Goal: Information Seeking & Learning: Learn about a topic

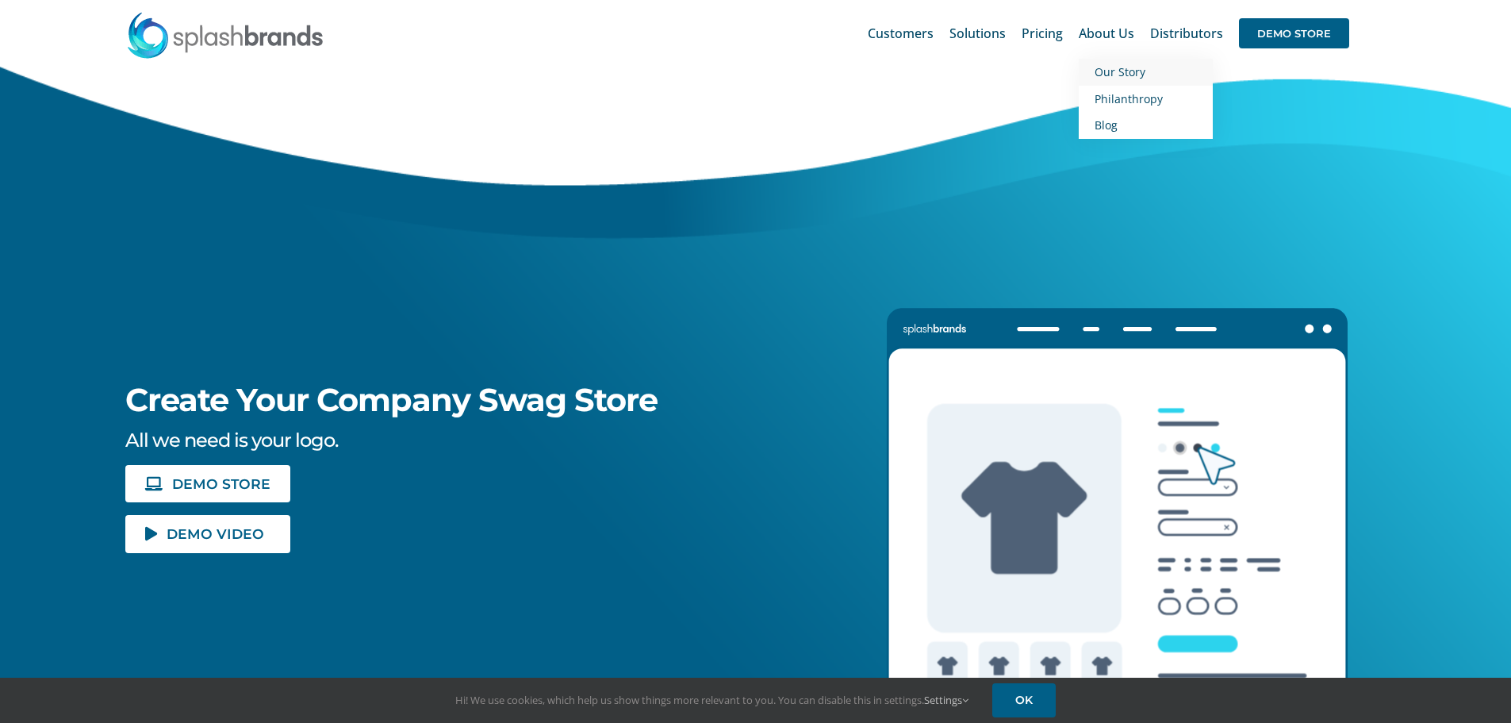
click at [1115, 64] on span "Our Story" at bounding box center [1120, 71] width 51 height 15
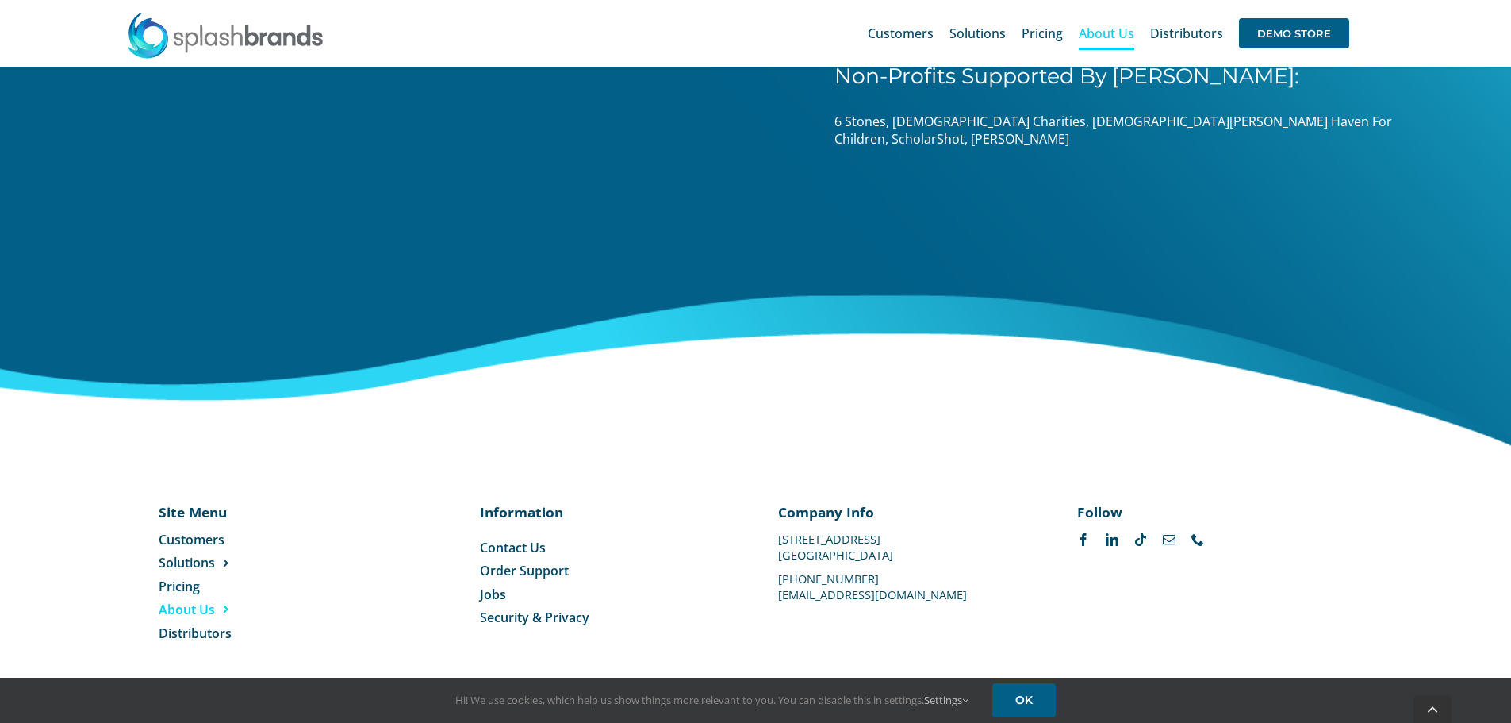
scroll to position [2484, 0]
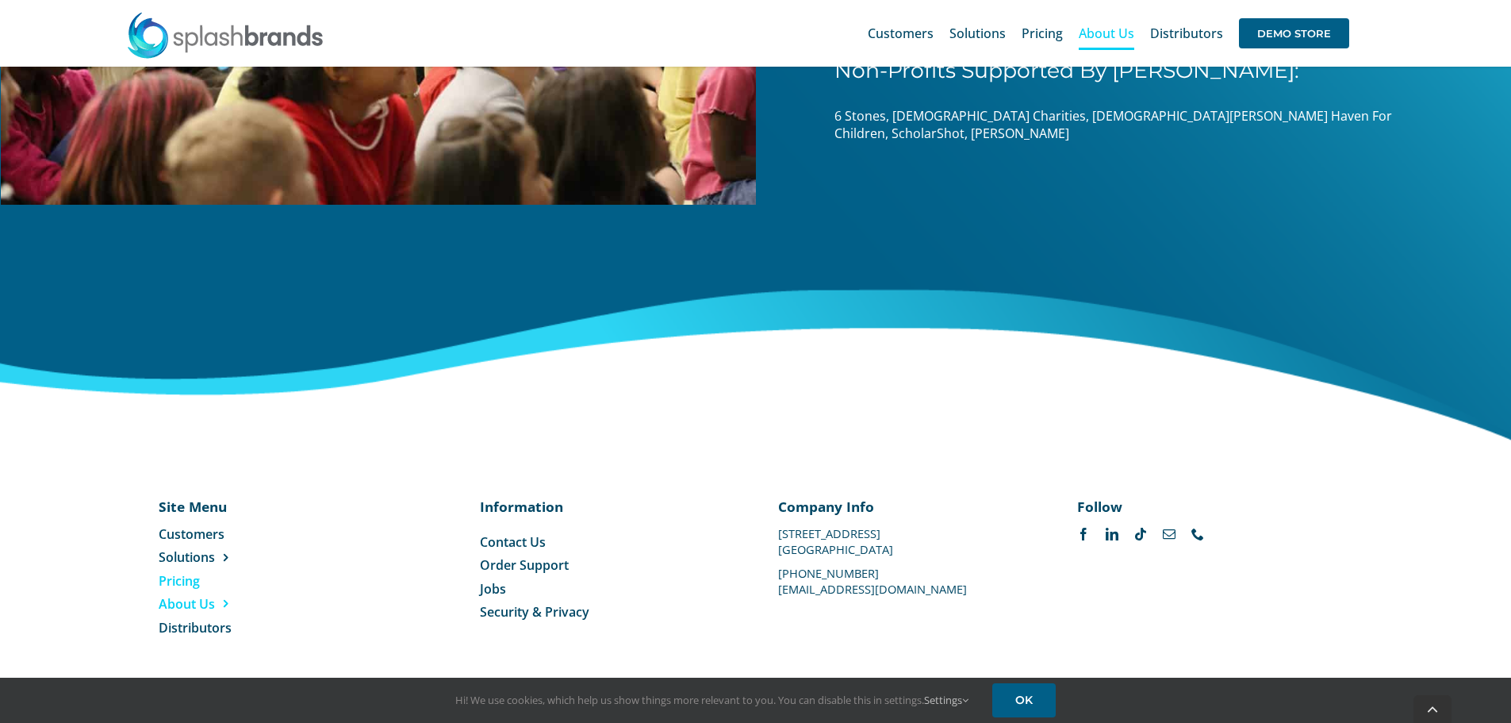
click at [175, 582] on span "Pricing" at bounding box center [179, 580] width 41 height 17
